Goal: Task Accomplishment & Management: Use online tool/utility

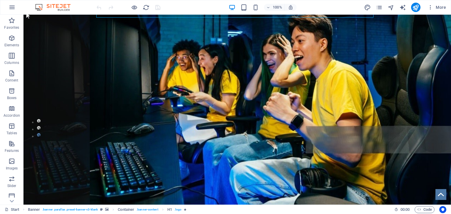
scroll to position [82, 0]
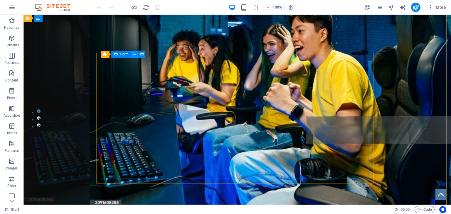
click at [136, 53] on icon at bounding box center [134, 54] width 3 height 6
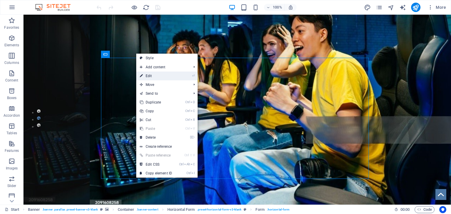
click at [151, 76] on link "⏎ Edit" at bounding box center [155, 76] width 39 height 9
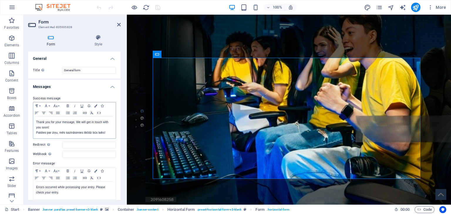
drag, startPoint x: 121, startPoint y: 84, endPoint x: 111, endPoint y: 116, distance: 34.1
click at [111, 116] on div "Form Style General Title Define a name for the form. General form Messages Succ…" at bounding box center [74, 117] width 102 height 175
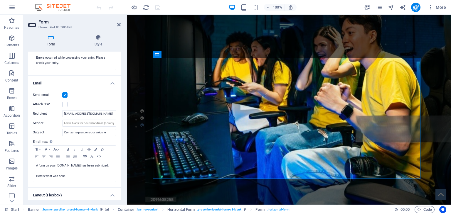
click at [121, 188] on div "Form Style General Title Define a name for the form. General form Messages Succ…" at bounding box center [74, 117] width 102 height 175
click at [119, 189] on h4 "Layout (Flexbox)" at bounding box center [74, 193] width 92 height 11
click at [110, 194] on h4 "Layout (Flexbox)" at bounding box center [74, 195] width 92 height 14
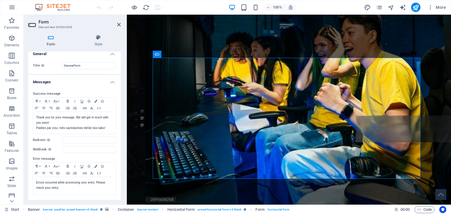
scroll to position [0, 0]
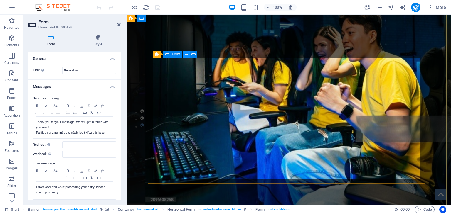
click at [185, 54] on icon at bounding box center [186, 54] width 3 height 6
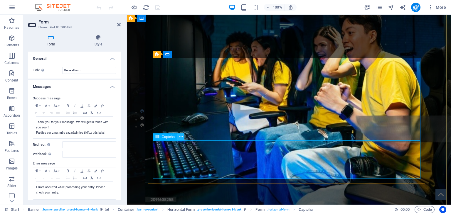
click at [182, 137] on icon at bounding box center [180, 137] width 3 height 6
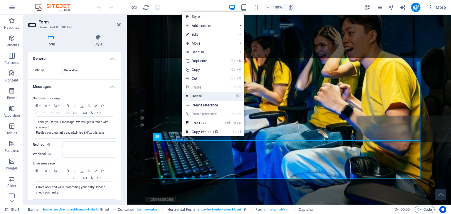
click at [203, 96] on link "⌦ Delete" at bounding box center [201, 96] width 39 height 9
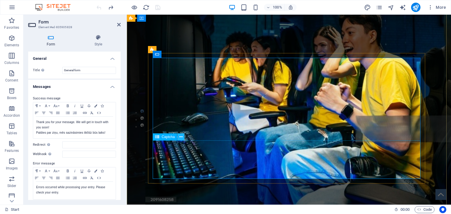
click at [180, 137] on icon at bounding box center [180, 137] width 3 height 6
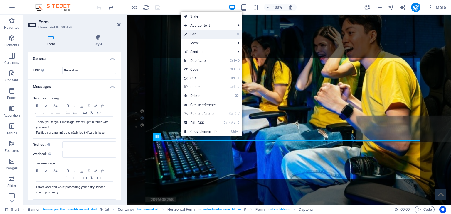
click at [215, 37] on link "⏎ Edit" at bounding box center [200, 34] width 39 height 9
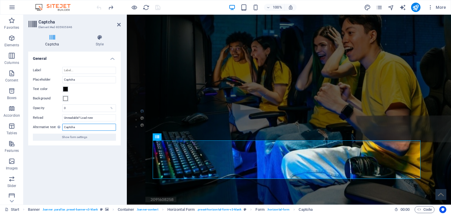
click at [100, 129] on input "Captcha" at bounding box center [89, 127] width 54 height 7
click at [88, 118] on input "Unreadable? Load new" at bounding box center [89, 117] width 54 height 7
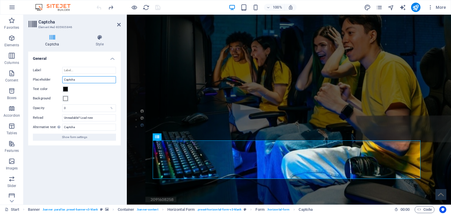
click at [96, 80] on input "Captcha" at bounding box center [89, 79] width 54 height 7
click at [101, 41] on h4 "Style" at bounding box center [100, 41] width 42 height 12
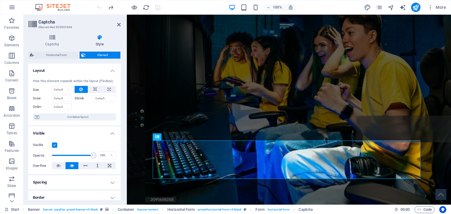
scroll to position [112, 0]
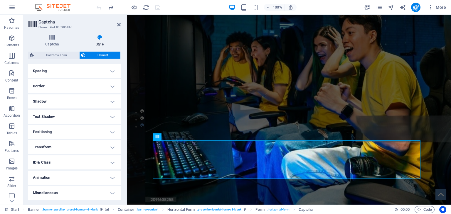
click at [111, 115] on h4 "Text Shadow" at bounding box center [74, 117] width 92 height 14
click at [113, 175] on h4 "ID & Class" at bounding box center [74, 176] width 92 height 14
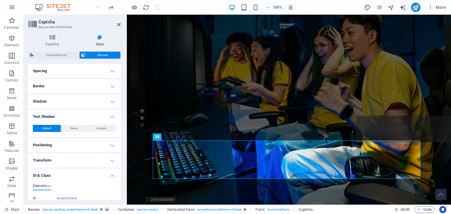
click at [113, 175] on h4 "ID & Class" at bounding box center [74, 174] width 92 height 11
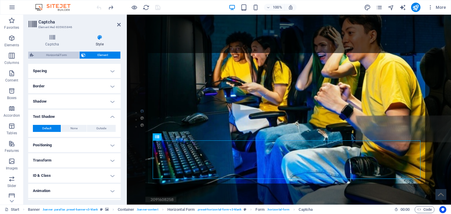
click at [66, 55] on span "Horizontal Form" at bounding box center [57, 55] width 42 height 7
select select "rem"
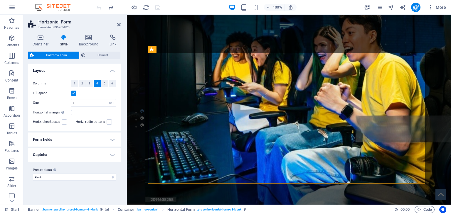
click at [112, 156] on h4 "Captcha" at bounding box center [74, 155] width 92 height 14
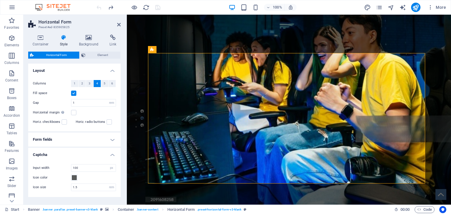
scroll to position [20, 0]
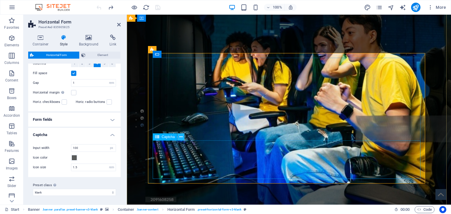
click at [182, 137] on icon at bounding box center [180, 137] width 3 height 6
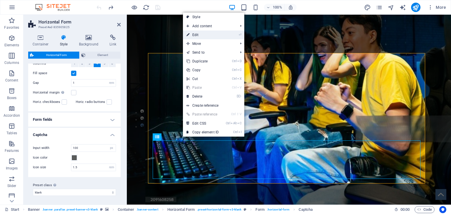
click at [208, 36] on link "⏎ Edit" at bounding box center [202, 35] width 39 height 9
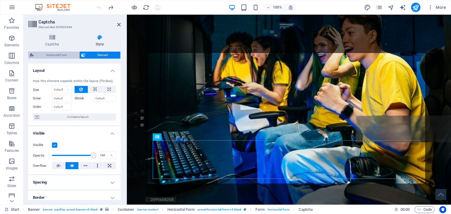
click at [62, 57] on span "Horizontal Form" at bounding box center [57, 55] width 42 height 7
select select "rem"
select select "px"
select select "rem"
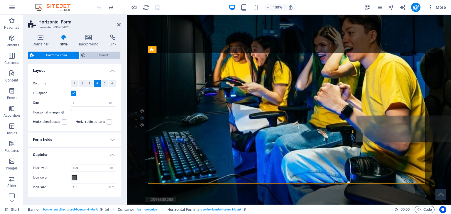
click at [100, 55] on span "Element" at bounding box center [103, 55] width 32 height 7
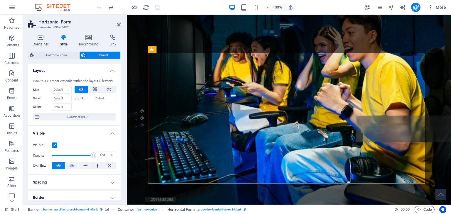
click at [121, 150] on div "Container Style Background Link Size Height Default px rem % vh vw Min. height …" at bounding box center [74, 117] width 102 height 175
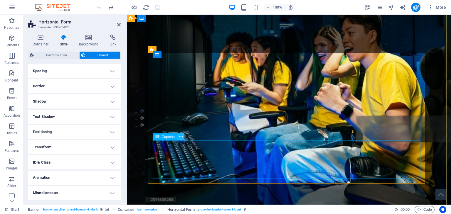
click at [181, 136] on icon at bounding box center [180, 137] width 3 height 6
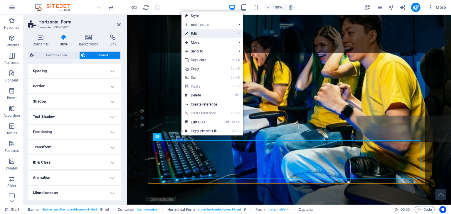
click at [203, 32] on link "⏎ Edit" at bounding box center [200, 33] width 39 height 9
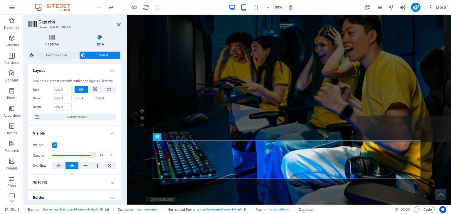
click at [69, 156] on span at bounding box center [72, 155] width 41 height 9
click at [64, 154] on span at bounding box center [72, 155] width 41 height 9
click at [59, 154] on span at bounding box center [72, 155] width 41 height 9
type input "11"
click at [56, 155] on span at bounding box center [59, 156] width 6 height 6
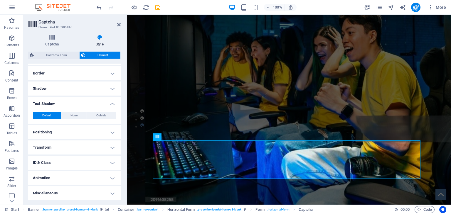
scroll to position [5, 0]
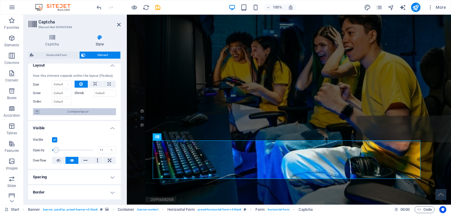
click at [88, 109] on span "Container layout" at bounding box center [77, 111] width 73 height 7
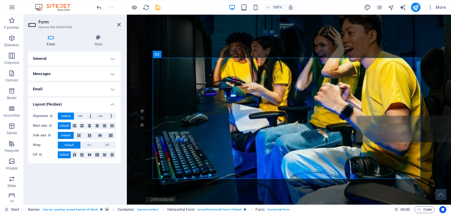
click at [114, 73] on h4 "Messages" at bounding box center [74, 74] width 92 height 14
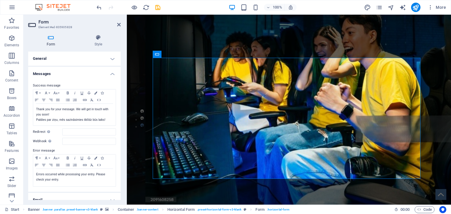
click at [110, 58] on h4 "General" at bounding box center [74, 59] width 92 height 14
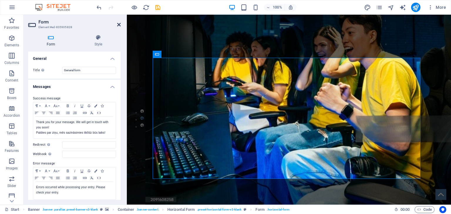
click at [120, 24] on icon at bounding box center [119, 24] width 4 height 5
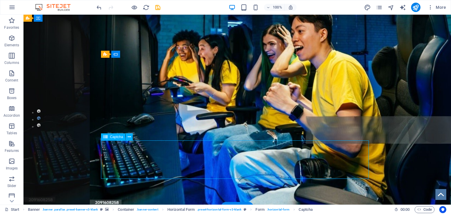
click at [131, 136] on button at bounding box center [129, 137] width 7 height 7
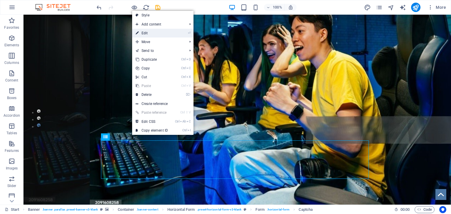
click at [156, 33] on link "⏎ Edit" at bounding box center [151, 33] width 39 height 9
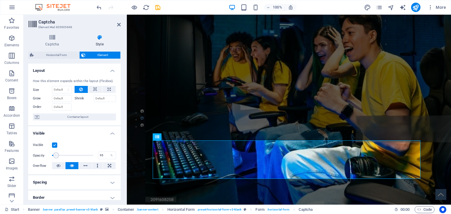
click at [90, 155] on span at bounding box center [72, 155] width 41 height 9
type input "100"
drag, startPoint x: 90, startPoint y: 155, endPoint x: 98, endPoint y: 161, distance: 9.9
click at [98, 161] on div "Visible Opacity 100 % Overflow" at bounding box center [74, 155] width 92 height 37
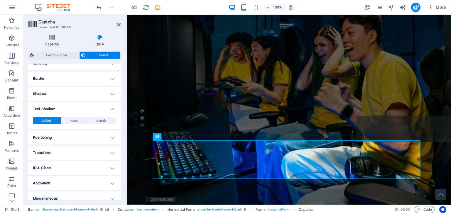
click at [110, 169] on h4 "ID & Class" at bounding box center [74, 168] width 92 height 14
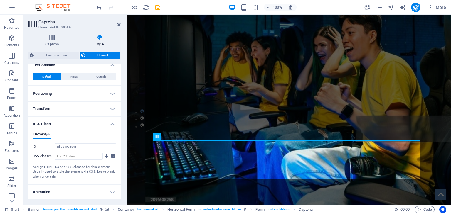
scroll to position [164, 0]
click at [94, 156] on input "CSS classes" at bounding box center [79, 155] width 48 height 7
click at [112, 191] on h4 "Animation" at bounding box center [74, 191] width 92 height 14
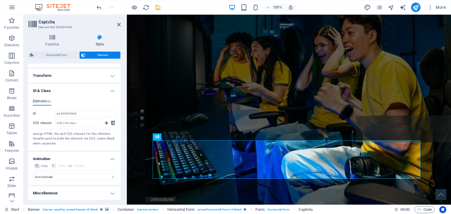
click at [112, 192] on h4 "Miscellaneous" at bounding box center [74, 193] width 92 height 14
click at [112, 192] on h4 "Miscellaneous" at bounding box center [74, 191] width 92 height 11
click at [109, 192] on h4 "Miscellaneous" at bounding box center [74, 193] width 92 height 14
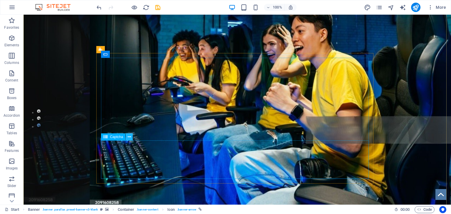
click at [129, 136] on icon at bounding box center [129, 137] width 3 height 6
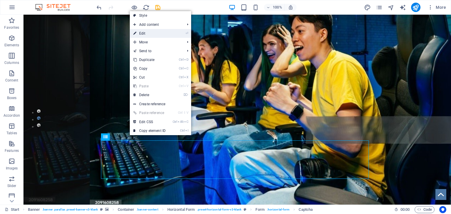
click at [145, 33] on link "⏎ Edit" at bounding box center [149, 33] width 39 height 9
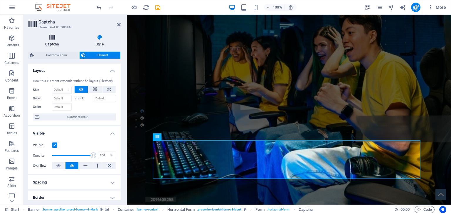
click at [53, 38] on icon at bounding box center [52, 38] width 48 height 6
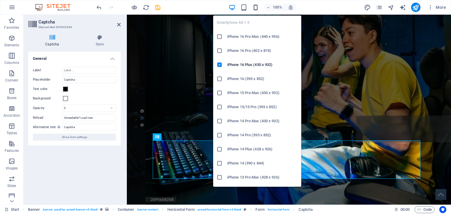
click at [254, 9] on icon "button" at bounding box center [255, 7] width 7 height 7
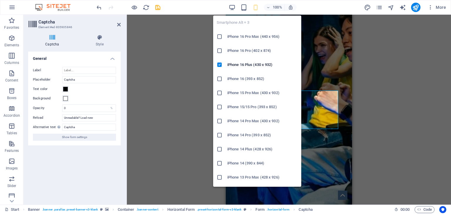
scroll to position [236, 0]
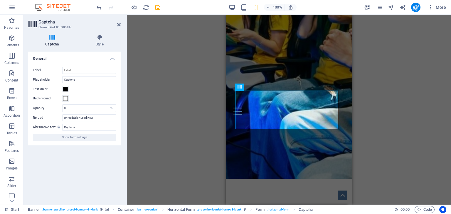
click at [210, 127] on div "H1 Banner Banner Container Form button Banner Horizontal Form Container Banner …" at bounding box center [289, 110] width 324 height 190
click at [118, 24] on icon at bounding box center [119, 24] width 4 height 5
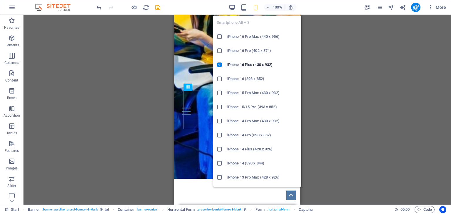
click at [236, 179] on h6 "iPhone 13 Pro Max (428 x 926)" at bounding box center [262, 177] width 70 height 7
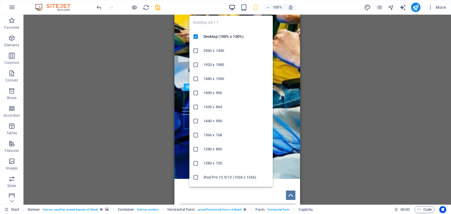
click at [232, 8] on icon "button" at bounding box center [232, 7] width 7 height 7
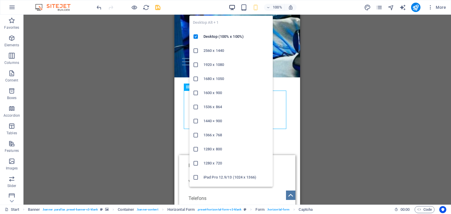
scroll to position [133, 0]
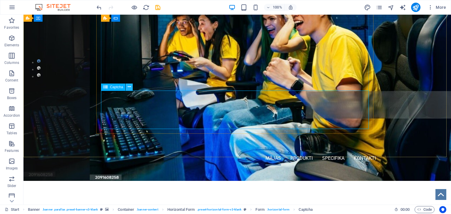
click at [128, 87] on icon at bounding box center [129, 87] width 3 height 6
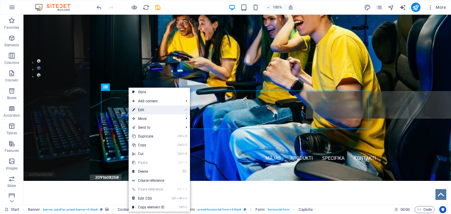
click at [151, 110] on link "⏎ Edit" at bounding box center [148, 110] width 39 height 9
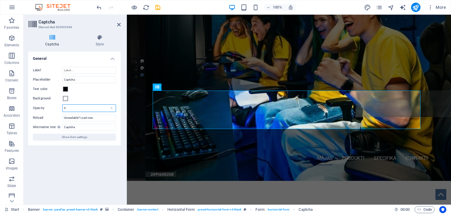
click at [89, 108] on input "0" at bounding box center [89, 108] width 53 height 7
click at [102, 120] on input "Unreadable? Load new" at bounding box center [89, 117] width 54 height 7
click at [97, 128] on input "Captcha" at bounding box center [89, 127] width 54 height 7
click at [182, 86] on icon at bounding box center [180, 87] width 3 height 6
click at [74, 175] on div "Turnstile Turnstile by Cloudfare is a third-party integration that offers acces…" at bounding box center [74, 126] width 92 height 148
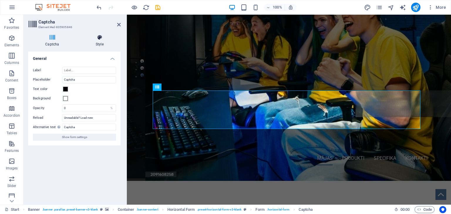
click at [103, 44] on h4 "Style" at bounding box center [100, 41] width 42 height 12
